Goal: Find specific page/section: Find specific page/section

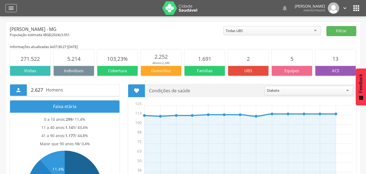
click at [10, 5] on div "" at bounding box center [10, 8] width 11 height 8
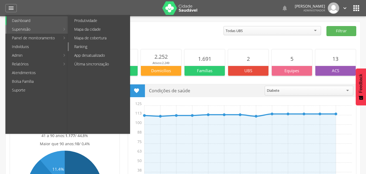
click at [88, 45] on link "Ranking" at bounding box center [99, 46] width 61 height 9
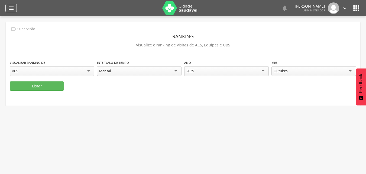
click at [10, 12] on div "" at bounding box center [10, 8] width 11 height 8
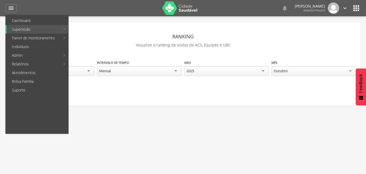
click at [218, 82] on fieldset "Visualizar ranking de *** ACS Intervalo de tempo ****** Mensal Ano **** 2025 Es…" at bounding box center [183, 75] width 347 height 31
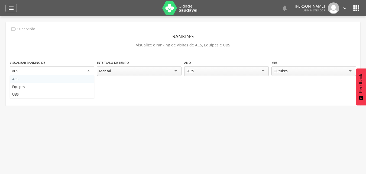
click at [91, 69] on div "ACS" at bounding box center [52, 71] width 85 height 10
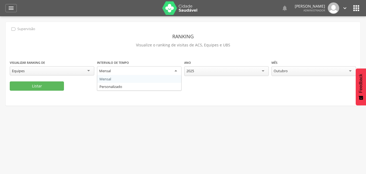
click at [140, 70] on div "Mensal" at bounding box center [139, 71] width 85 height 10
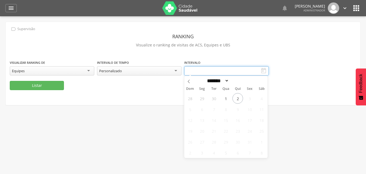
click at [203, 71] on input "text" at bounding box center [226, 70] width 85 height 9
click at [10, 12] on div "" at bounding box center [10, 8] width 11 height 8
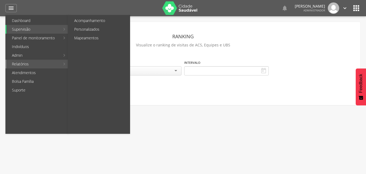
click at [30, 63] on link "Relatórios" at bounding box center [34, 64] width 54 height 9
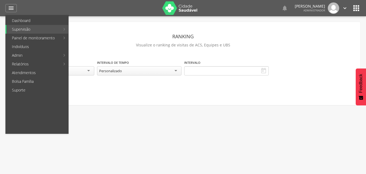
click at [97, 38] on link "Mapeamentos" at bounding box center [99, 38] width 61 height 9
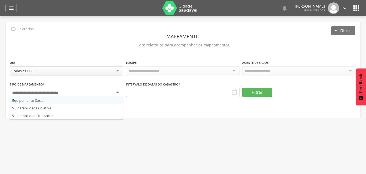
click at [94, 90] on div at bounding box center [67, 93] width 114 height 10
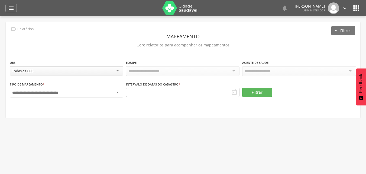
click at [94, 90] on div at bounding box center [67, 93] width 114 height 10
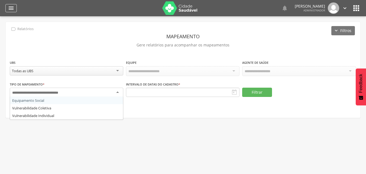
click at [12, 6] on icon "" at bounding box center [11, 8] width 7 height 7
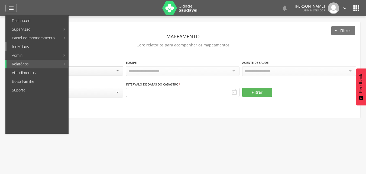
click at [36, 45] on link "Indivíduos" at bounding box center [38, 46] width 62 height 9
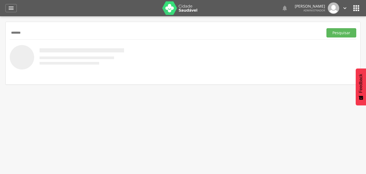
type input "*******"
click at [327, 28] on button "Pesquisar" at bounding box center [342, 32] width 30 height 9
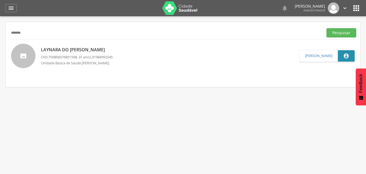
click at [358, 8] on icon "" at bounding box center [356, 8] width 9 height 9
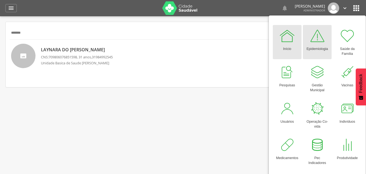
click at [323, 40] on div at bounding box center [317, 36] width 16 height 16
